Goal: Task Accomplishment & Management: Manage account settings

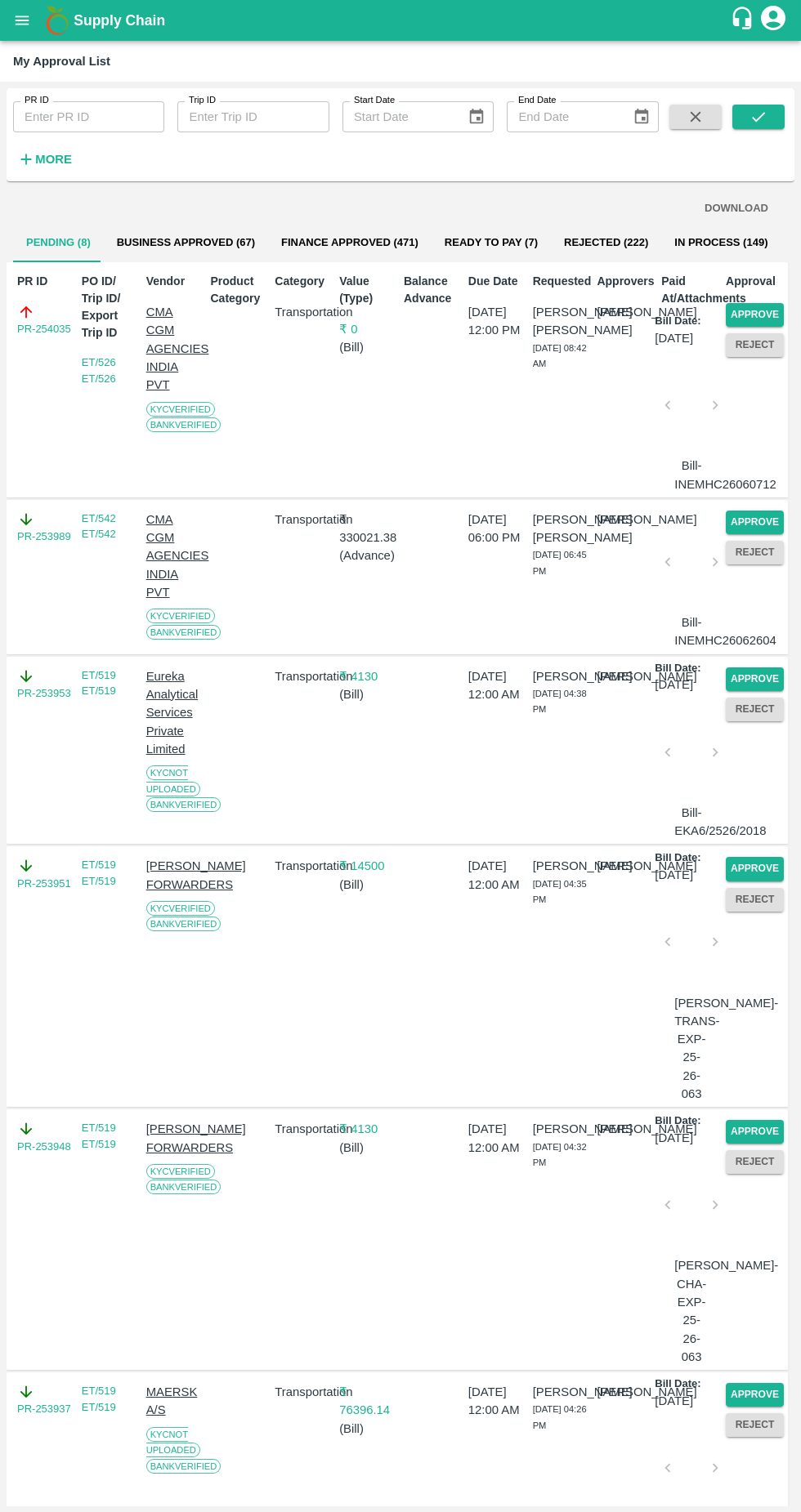
click at [770, 319] on button "Approve" at bounding box center [754, 315] width 58 height 23
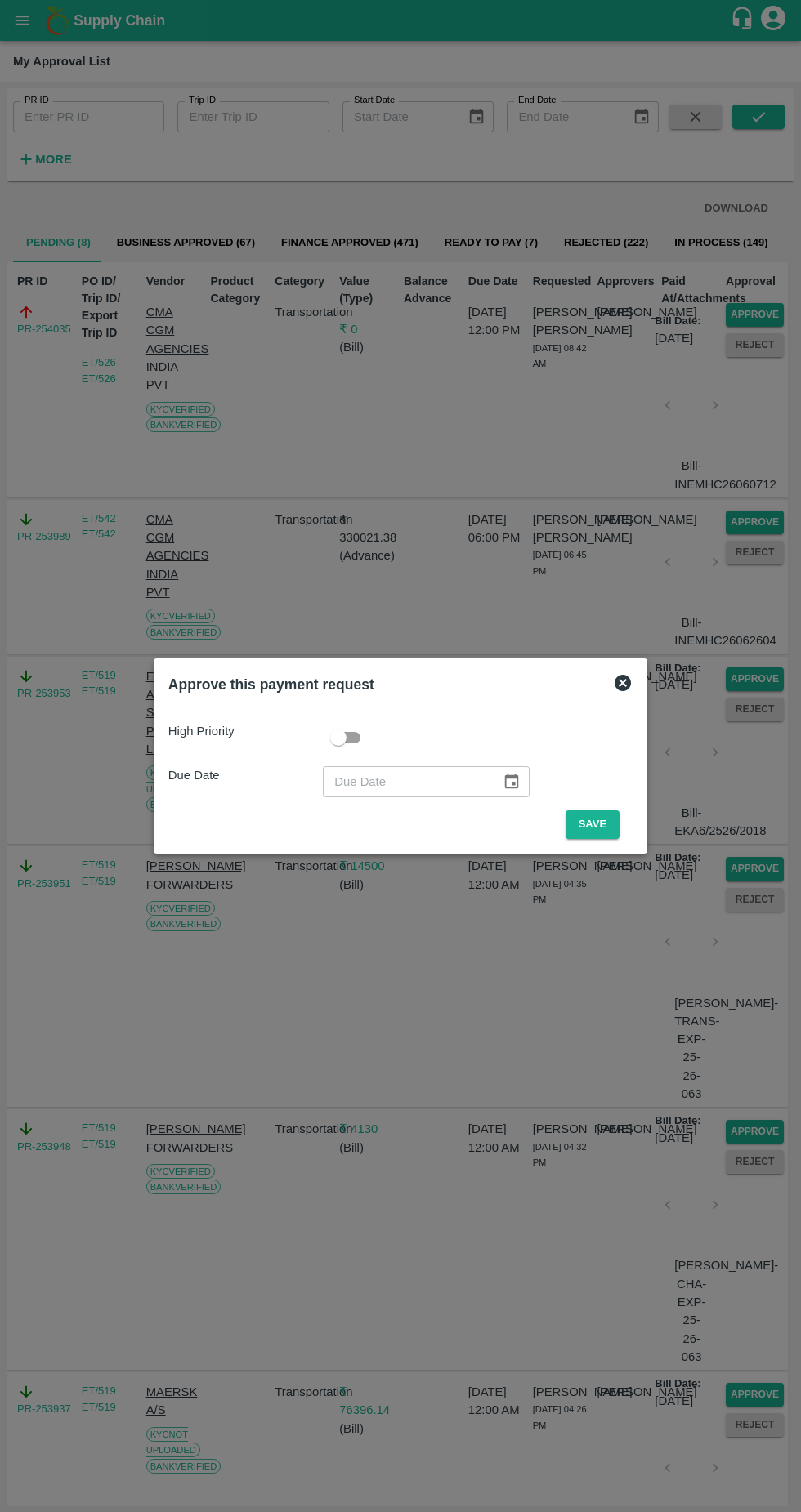
click at [603, 826] on button "Save" at bounding box center [592, 824] width 54 height 28
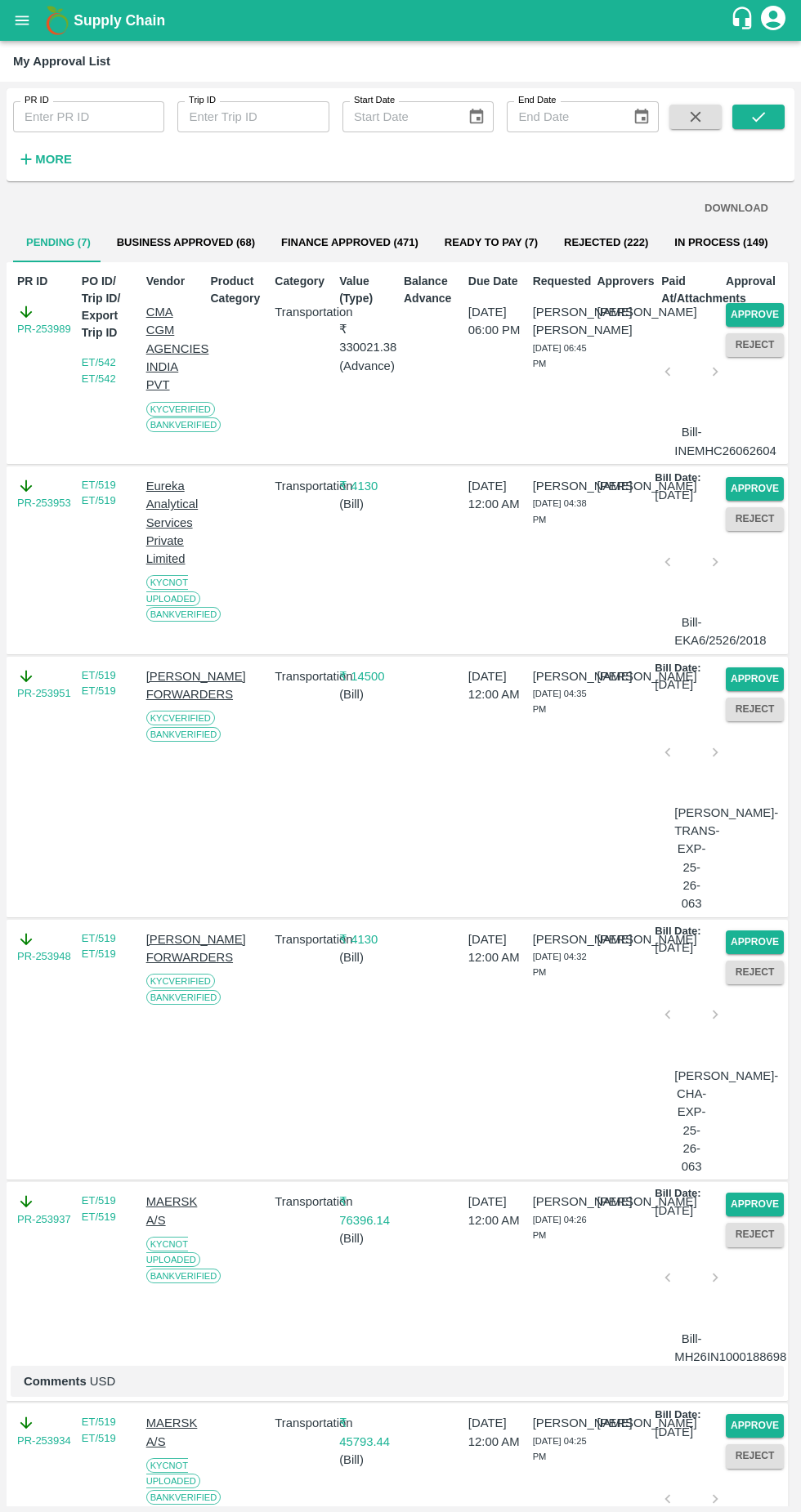
click at [758, 320] on button "Approve" at bounding box center [754, 315] width 58 height 23
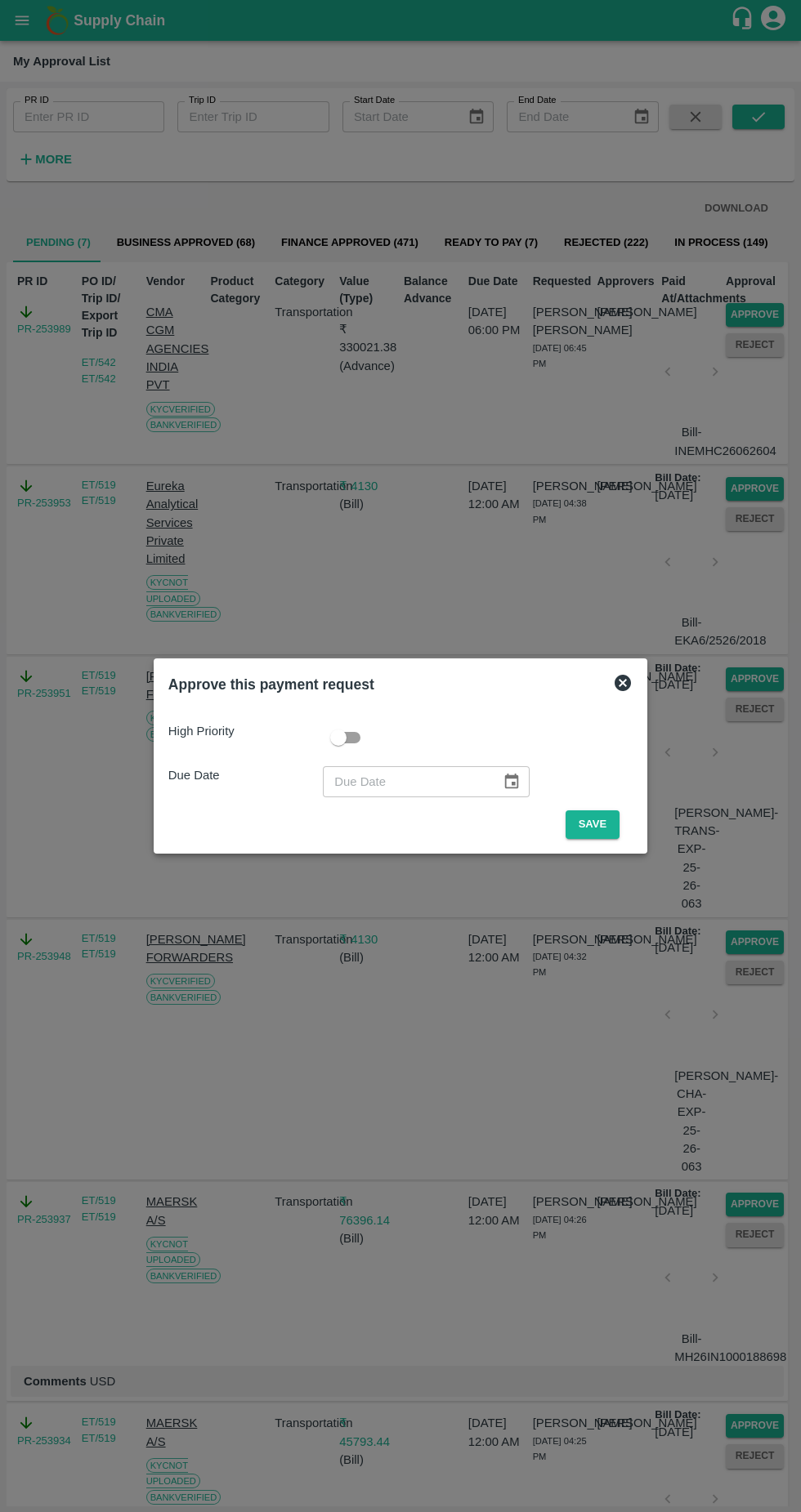
click at [615, 821] on button "Save" at bounding box center [592, 824] width 54 height 28
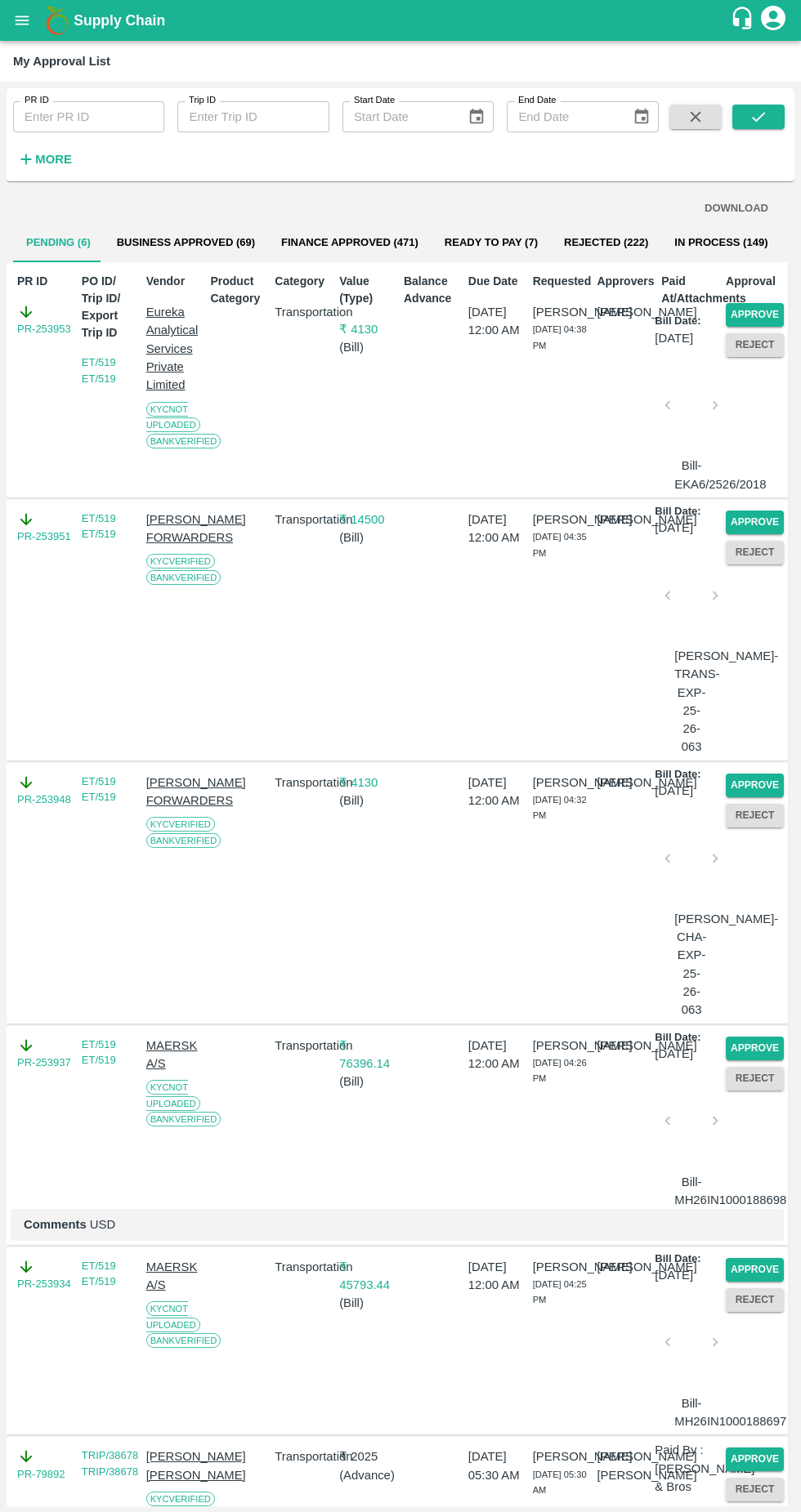
click at [764, 1060] on button "Approve" at bounding box center [754, 1048] width 58 height 23
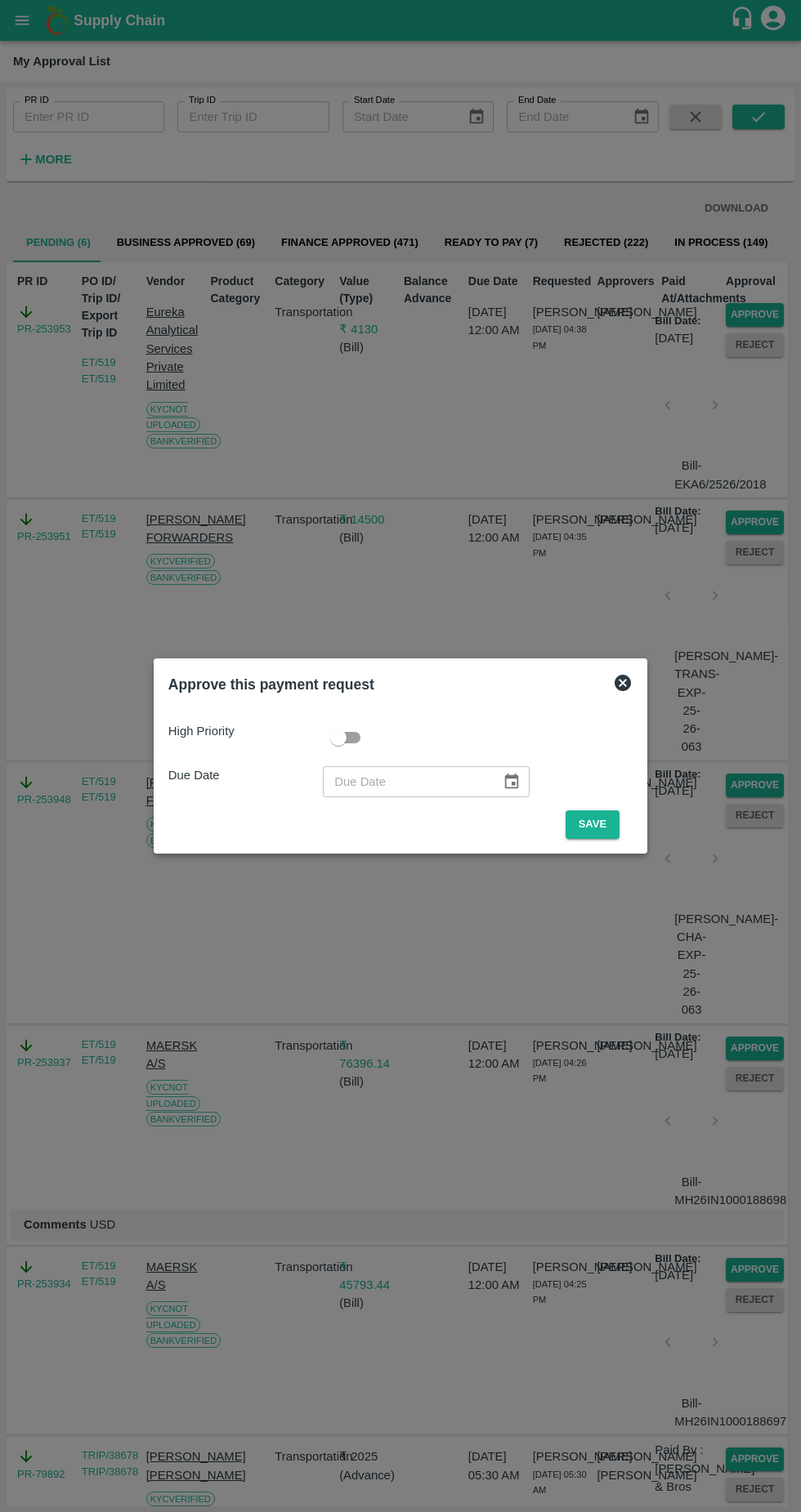
click at [617, 830] on button "Save" at bounding box center [592, 824] width 54 height 28
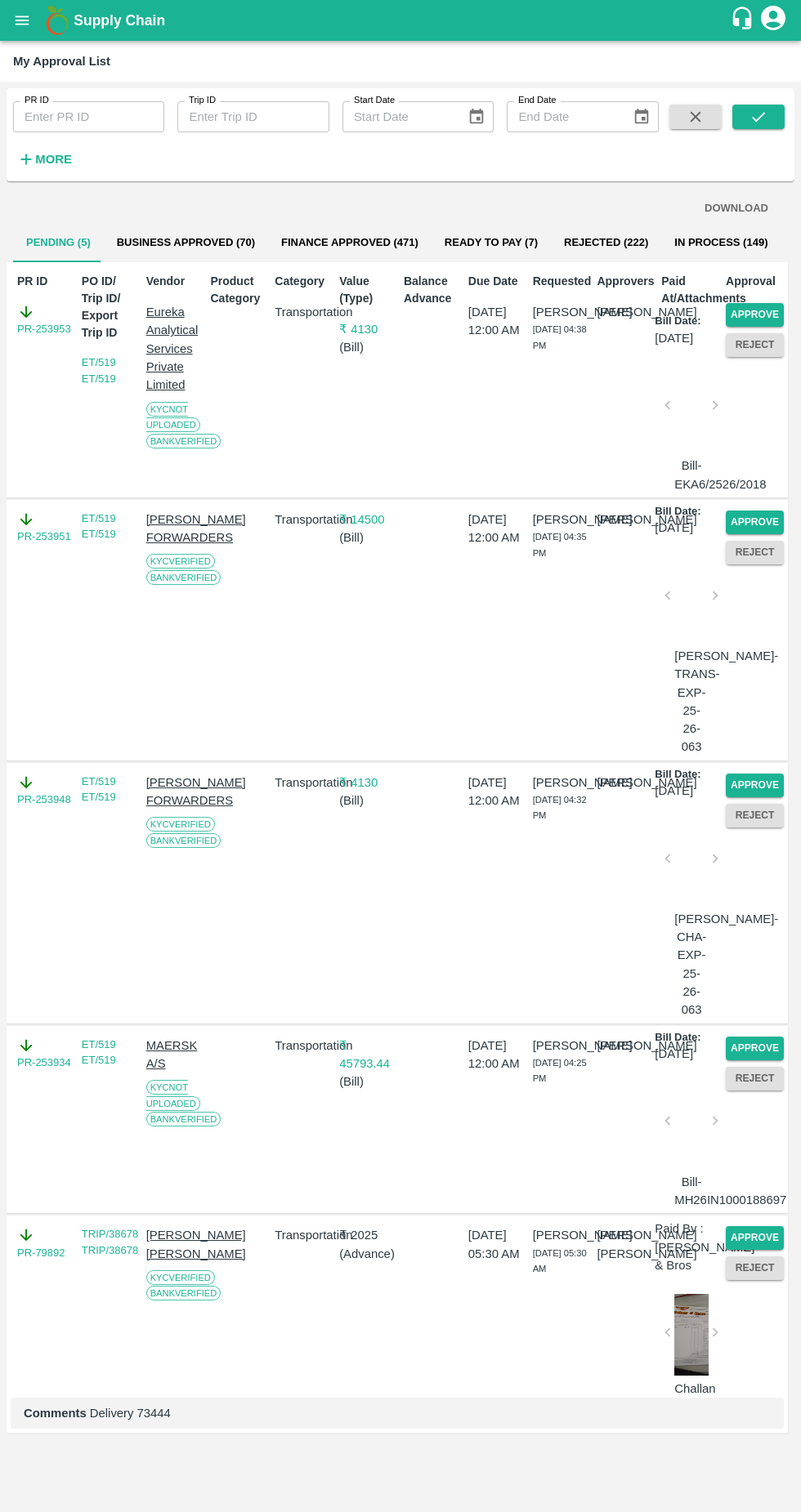
click at [761, 1060] on button "Approve" at bounding box center [754, 1048] width 58 height 23
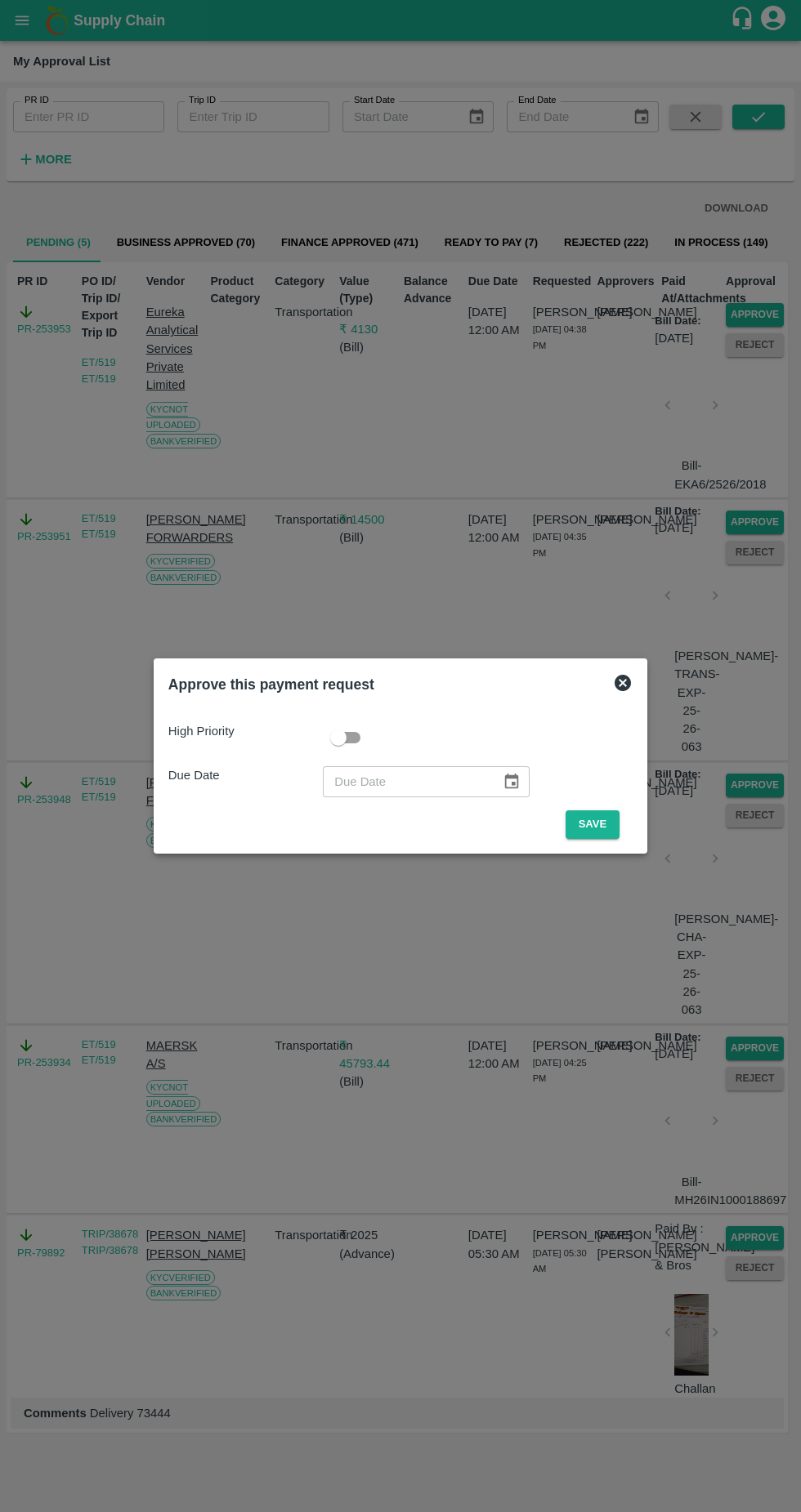
click at [599, 824] on button "Save" at bounding box center [592, 824] width 54 height 28
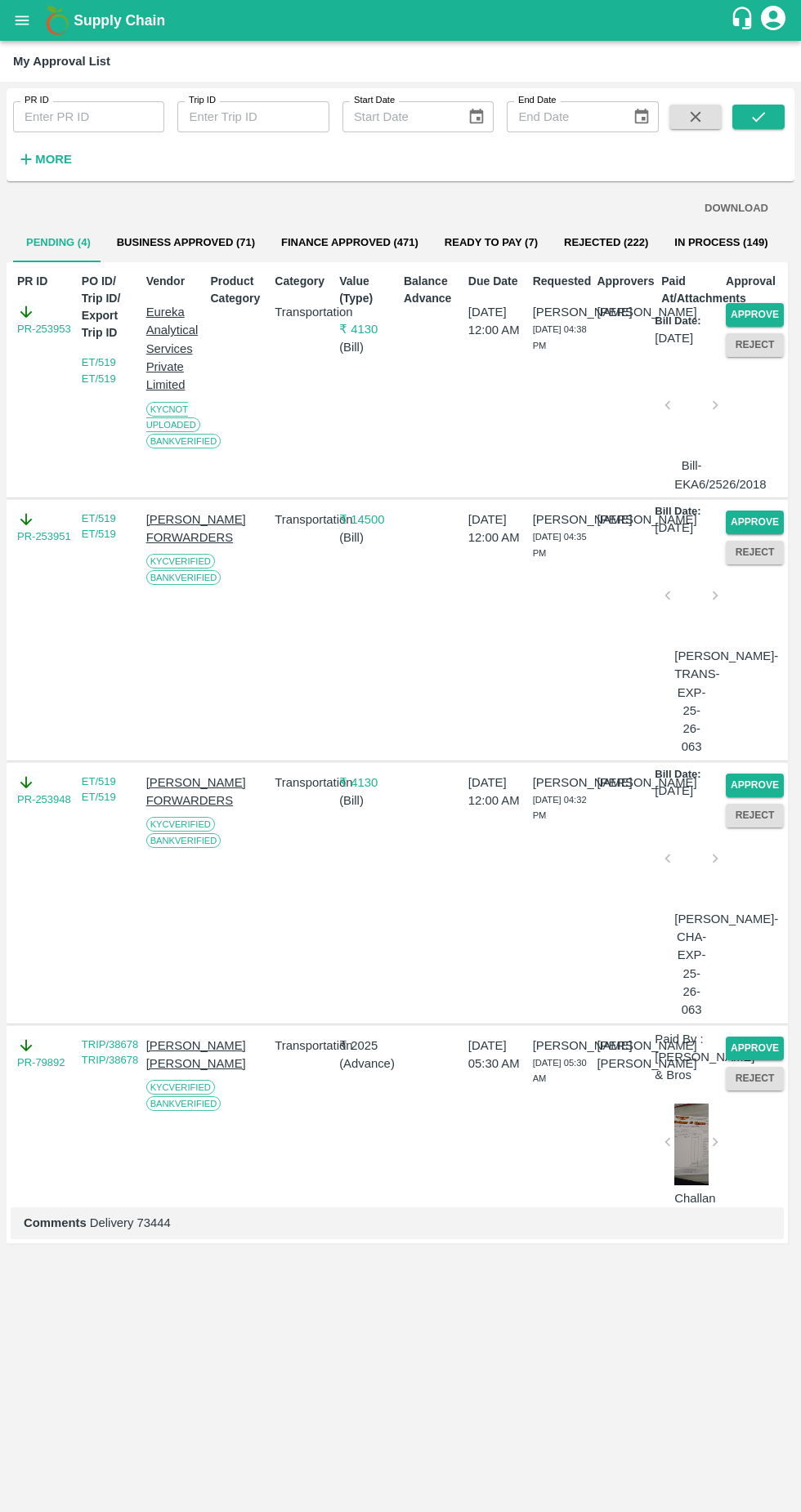
click at [755, 534] on button "Approve" at bounding box center [754, 522] width 58 height 23
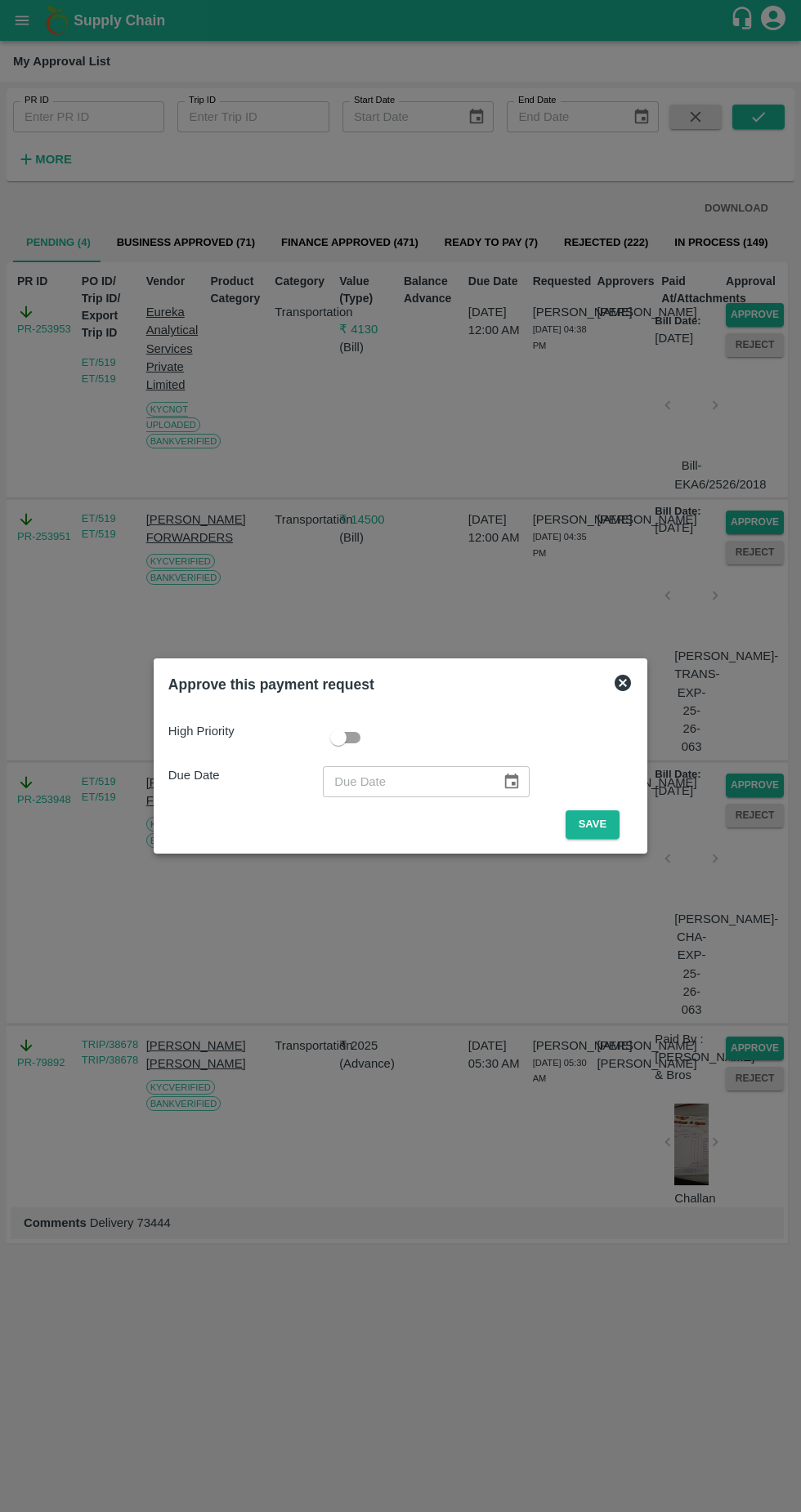
click at [602, 821] on button "Save" at bounding box center [592, 824] width 54 height 28
